Goal: Browse casually

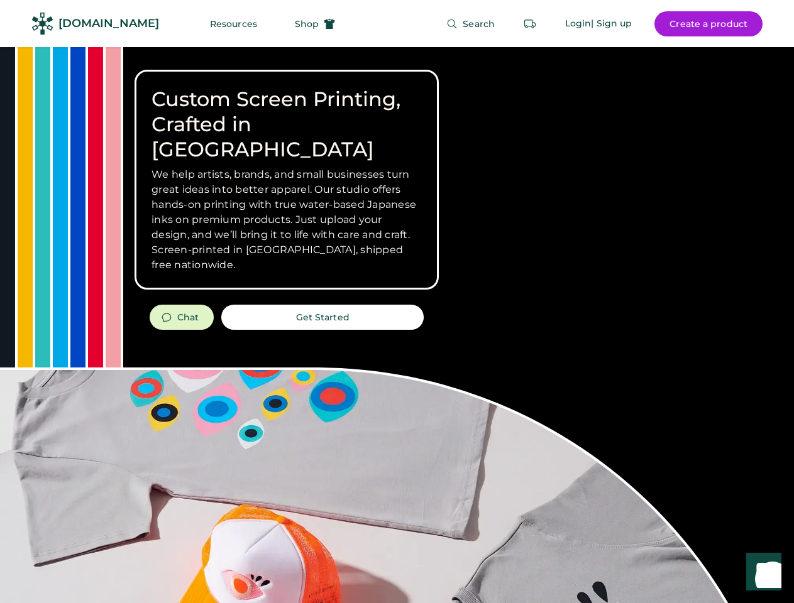
click at [397, 302] on div "Custom Screen Printing, Crafted in [GEOGRAPHIC_DATA] We help artists, brands, a…" at bounding box center [397, 446] width 794 height 798
click at [397, 325] on div "Custom Screen Printing, Crafted in [GEOGRAPHIC_DATA] We help artists, brands, a…" at bounding box center [397, 446] width 794 height 798
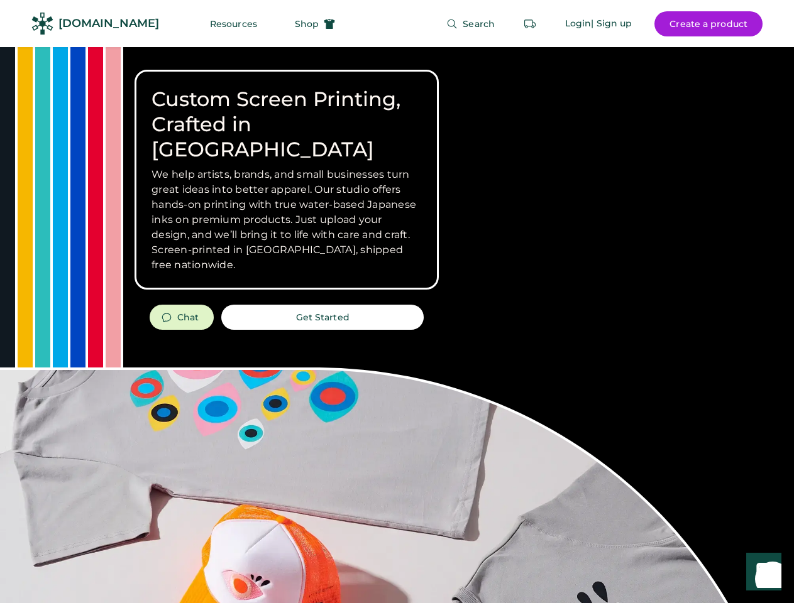
click at [397, 325] on div "Custom Screen Printing, Crafted in [GEOGRAPHIC_DATA] We help artists, brands, a…" at bounding box center [397, 446] width 794 height 798
click at [287, 180] on h3 "We help artists, brands, and small businesses turn great ideas into better appa…" at bounding box center [286, 220] width 270 height 106
click at [287, 167] on h3 "We help artists, brands, and small businesses turn great ideas into better appa…" at bounding box center [286, 220] width 270 height 106
click at [287, 112] on h1 "Custom Screen Printing, Crafted in [GEOGRAPHIC_DATA]" at bounding box center [286, 124] width 270 height 75
